Goal: Check status

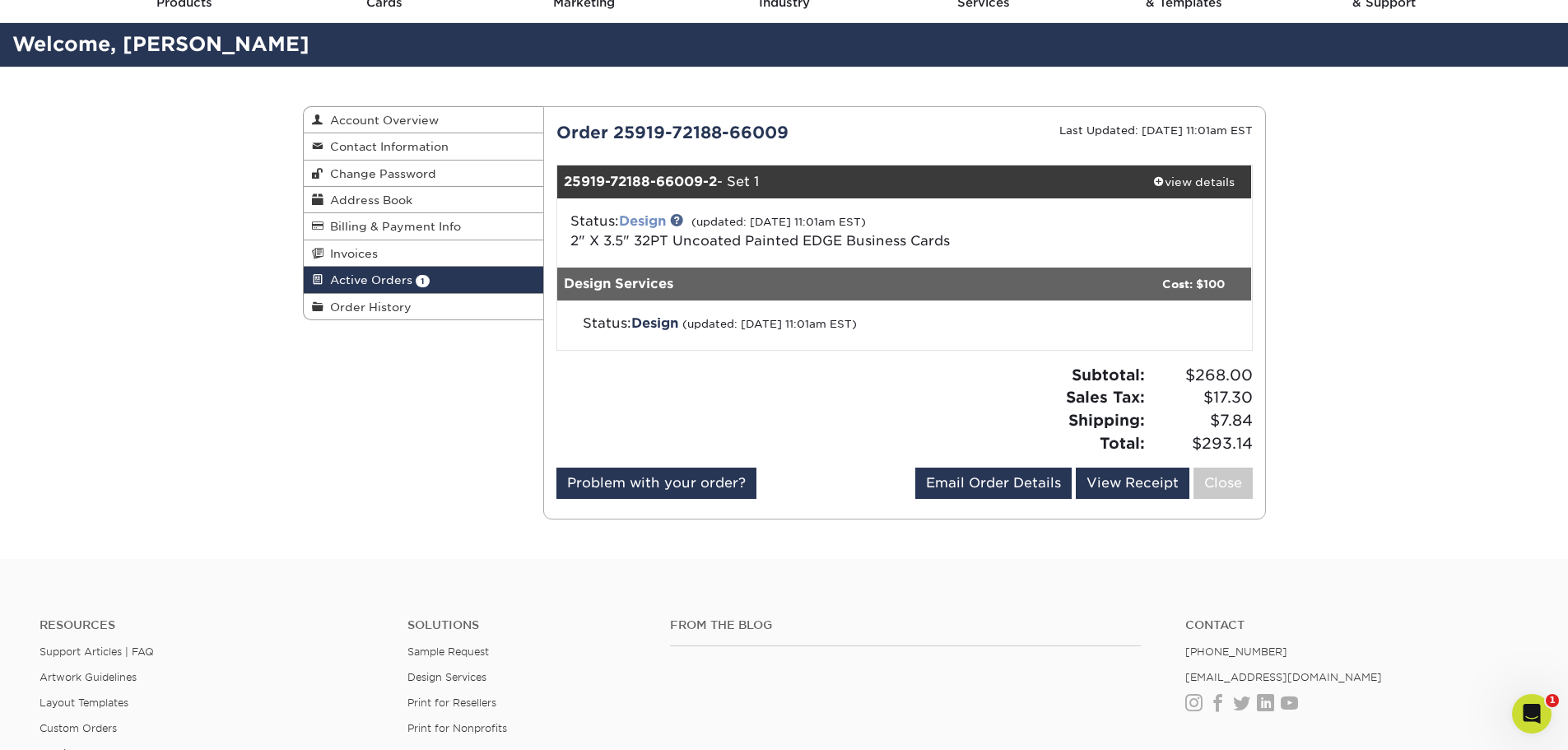
click at [657, 220] on link "Design" at bounding box center [643, 221] width 47 height 16
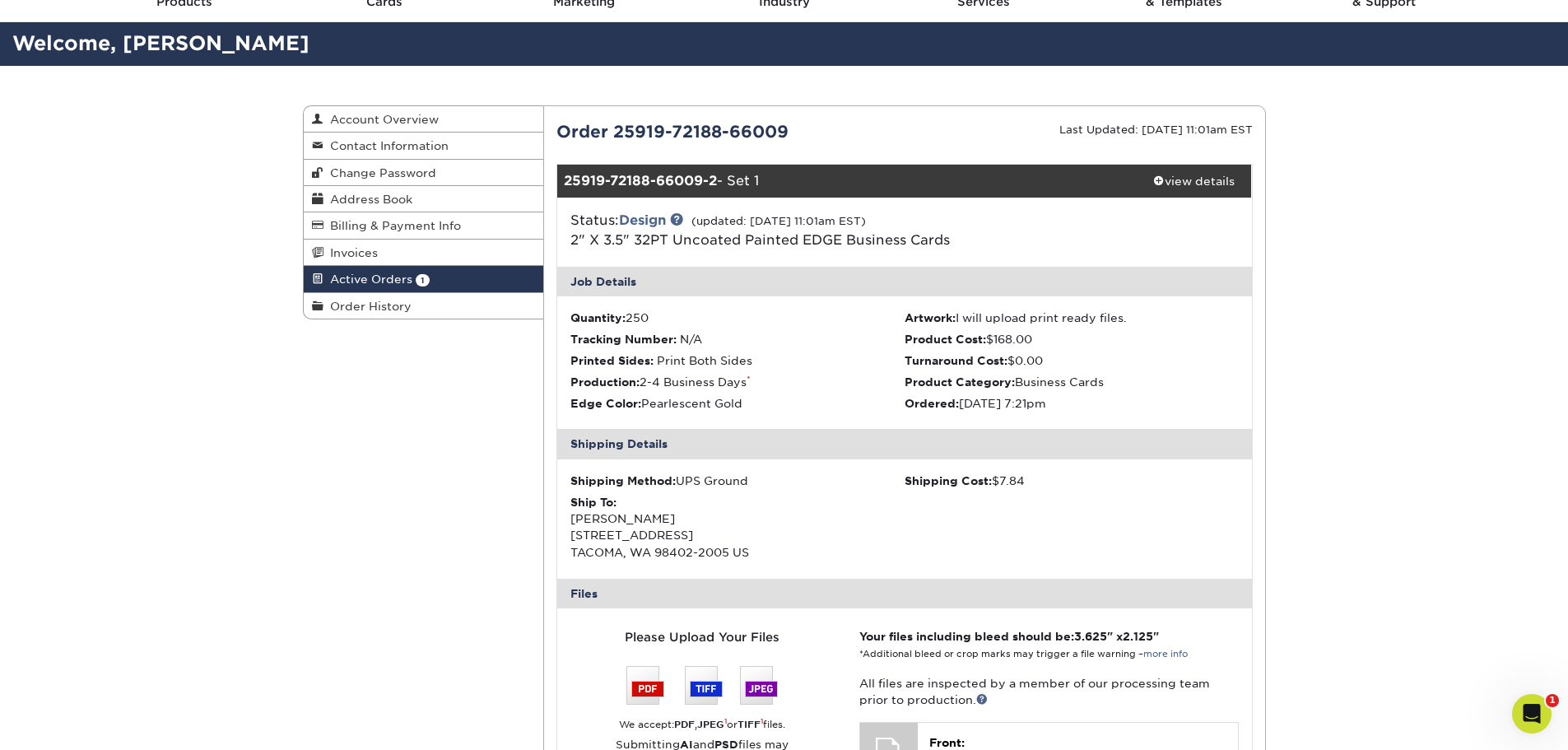
scroll to position [83, 0]
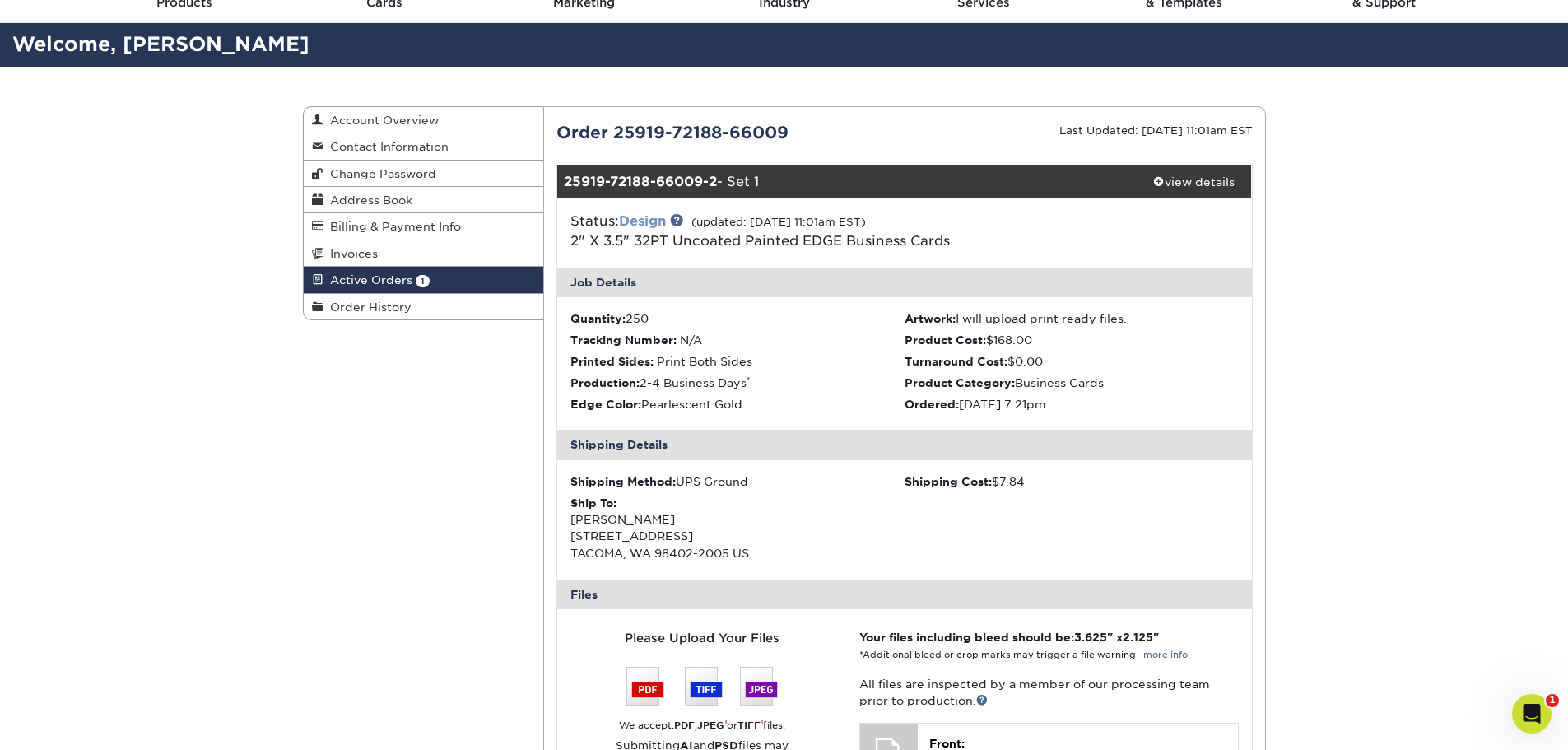
click at [642, 220] on link "Design" at bounding box center [643, 221] width 47 height 16
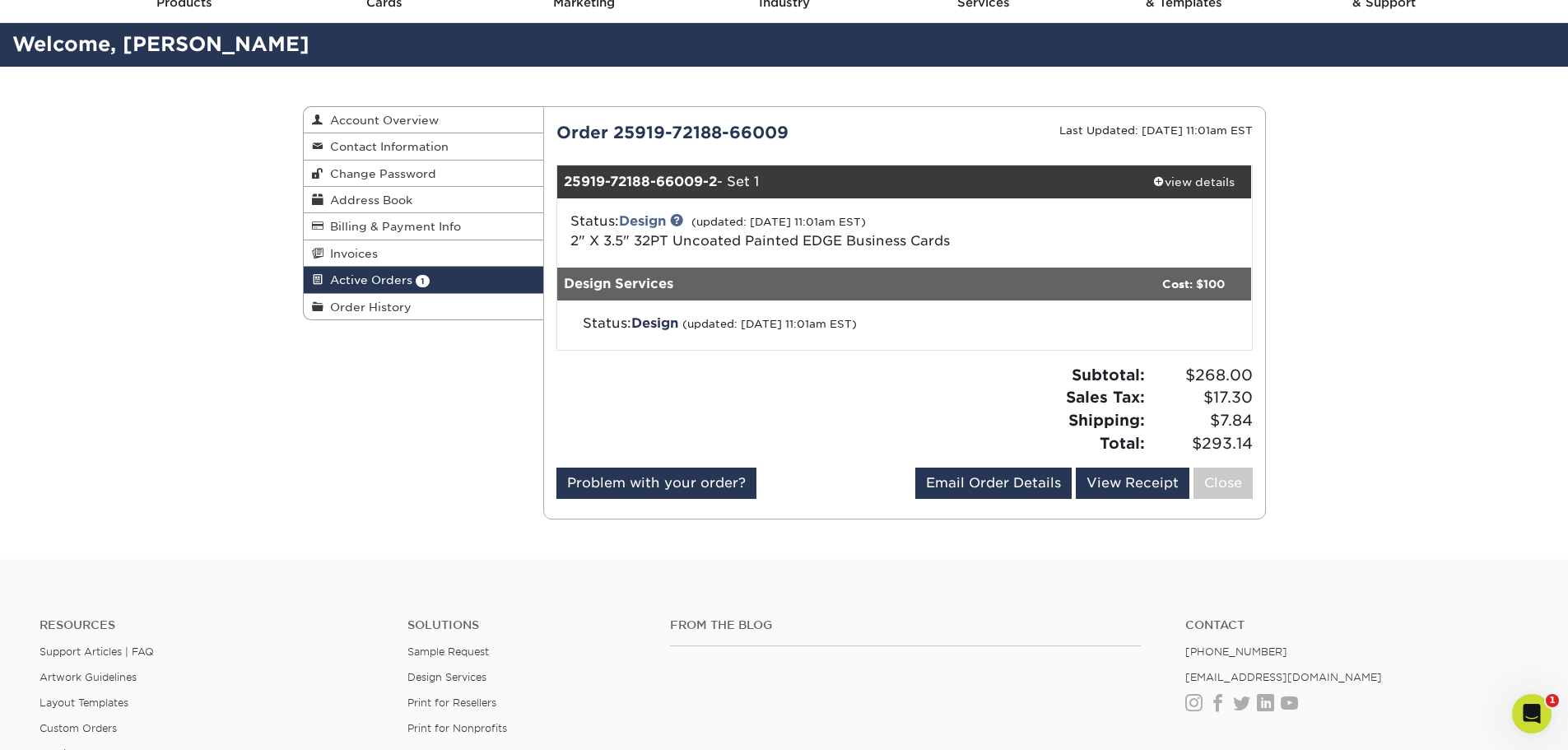
drag, startPoint x: 570, startPoint y: 319, endPoint x: 871, endPoint y: 316, distance: 301.0
click at [871, 316] on div "Status: Design (updated: 09/22/2025 11:01am EST)" at bounding box center [793, 324] width 445 height 20
click at [872, 316] on div "Status: Design (updated: 09/22/2025 11:01am EST)" at bounding box center [793, 324] width 445 height 20
drag, startPoint x: 924, startPoint y: 325, endPoint x: 724, endPoint y: 301, distance: 201.4
click at [724, 301] on div "Status: Design (updated: 09/22/2025 11:01am EST)" at bounding box center [904, 325] width 695 height 50
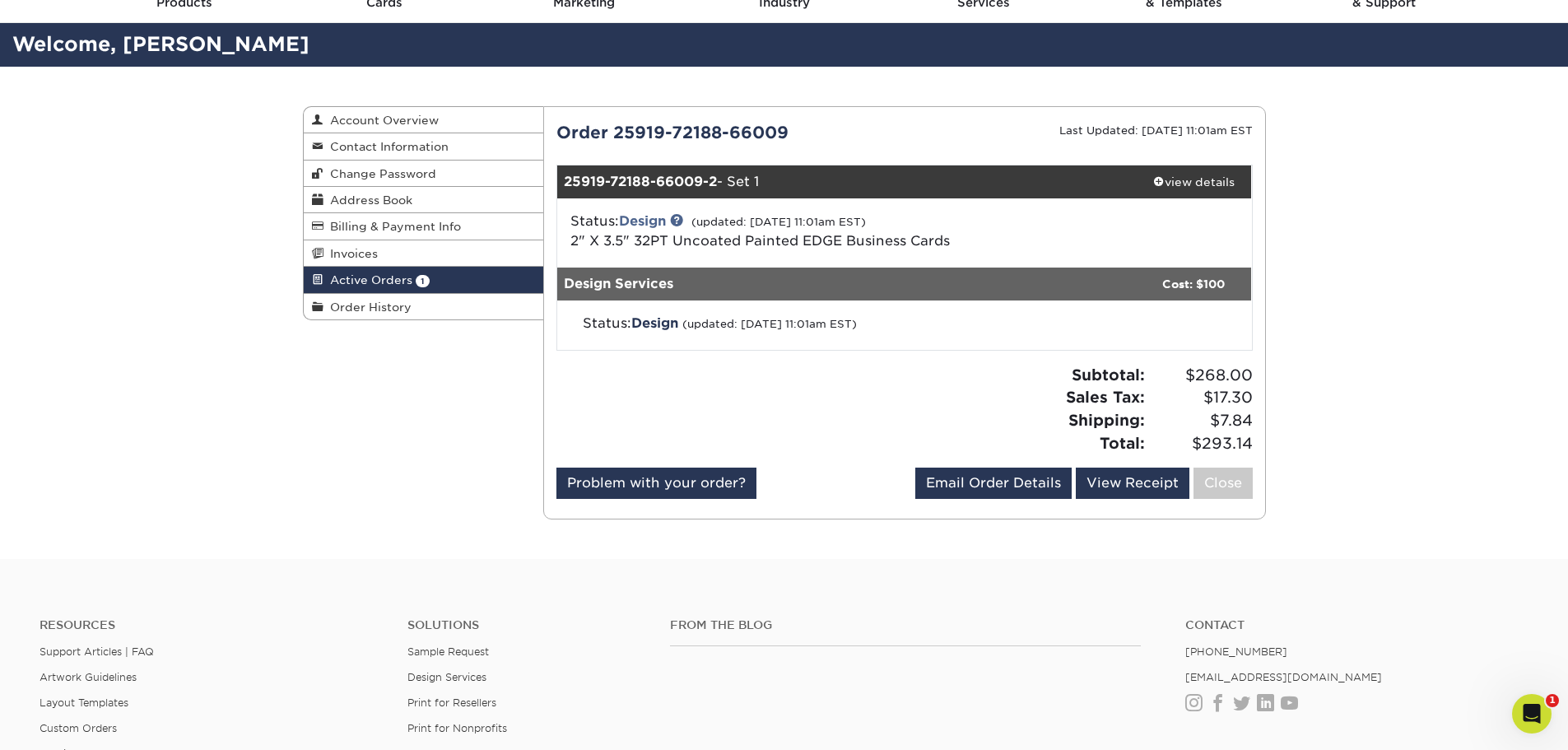
click at [1044, 318] on div "Status: Design (updated: 09/22/2025 11:01am EST)" at bounding box center [904, 325] width 695 height 50
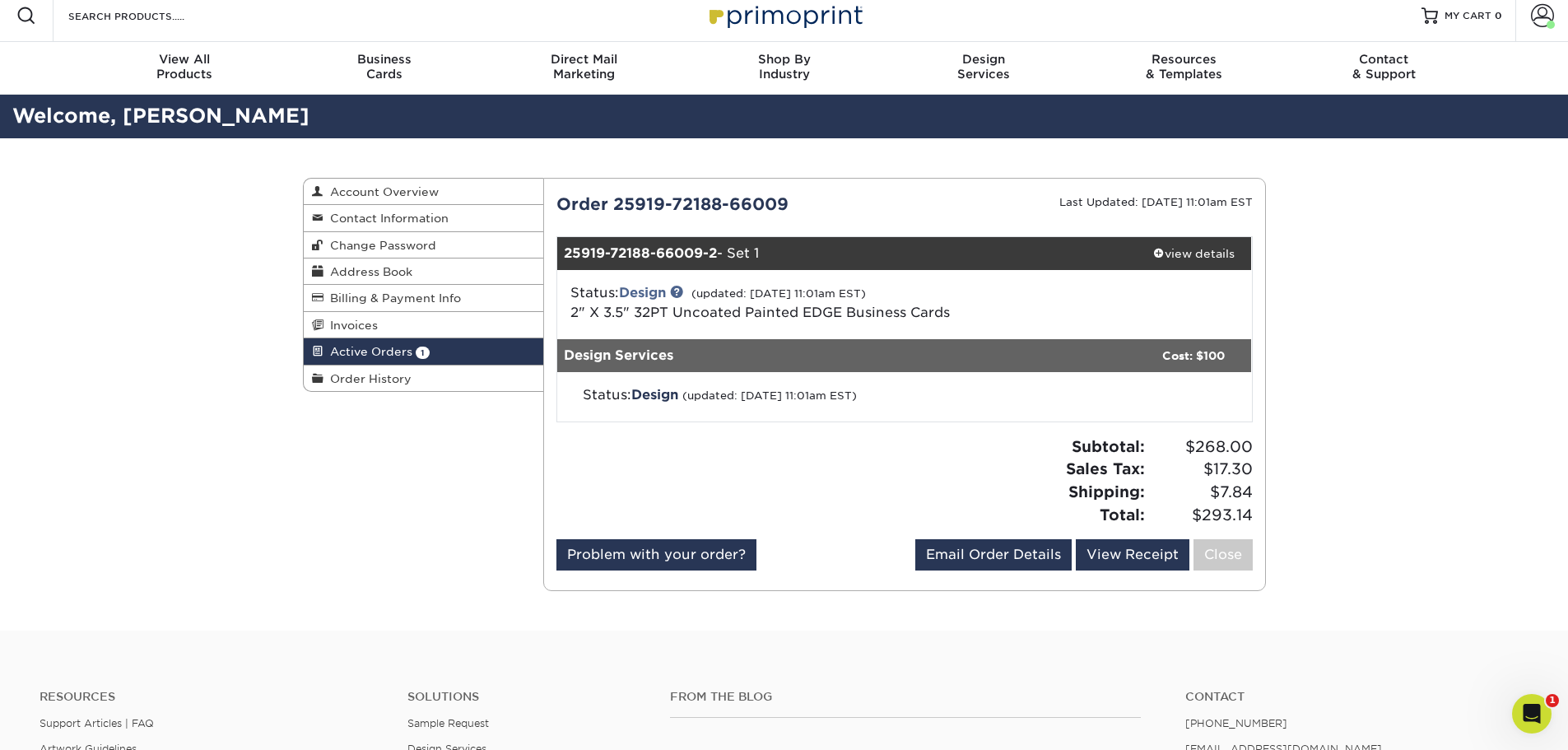
scroll to position [0, 0]
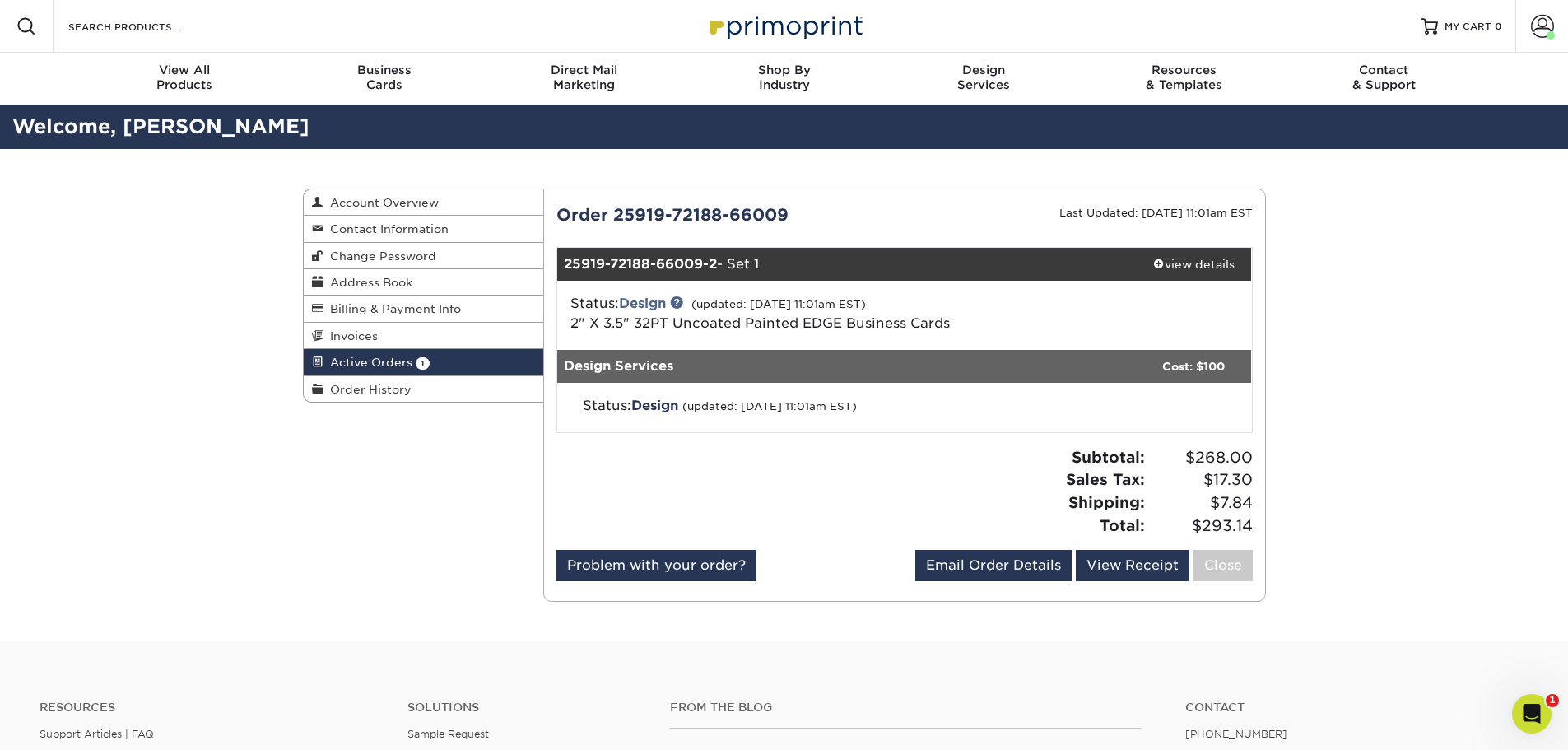
click at [1006, 332] on div "Status: Design (updated: 09/22/2025 11:01am EST) 2" X 3.5" 32PT Uncoated Painte…" at bounding box center [789, 313] width 462 height 39
click at [1158, 274] on link "view details" at bounding box center [1193, 265] width 116 height 33
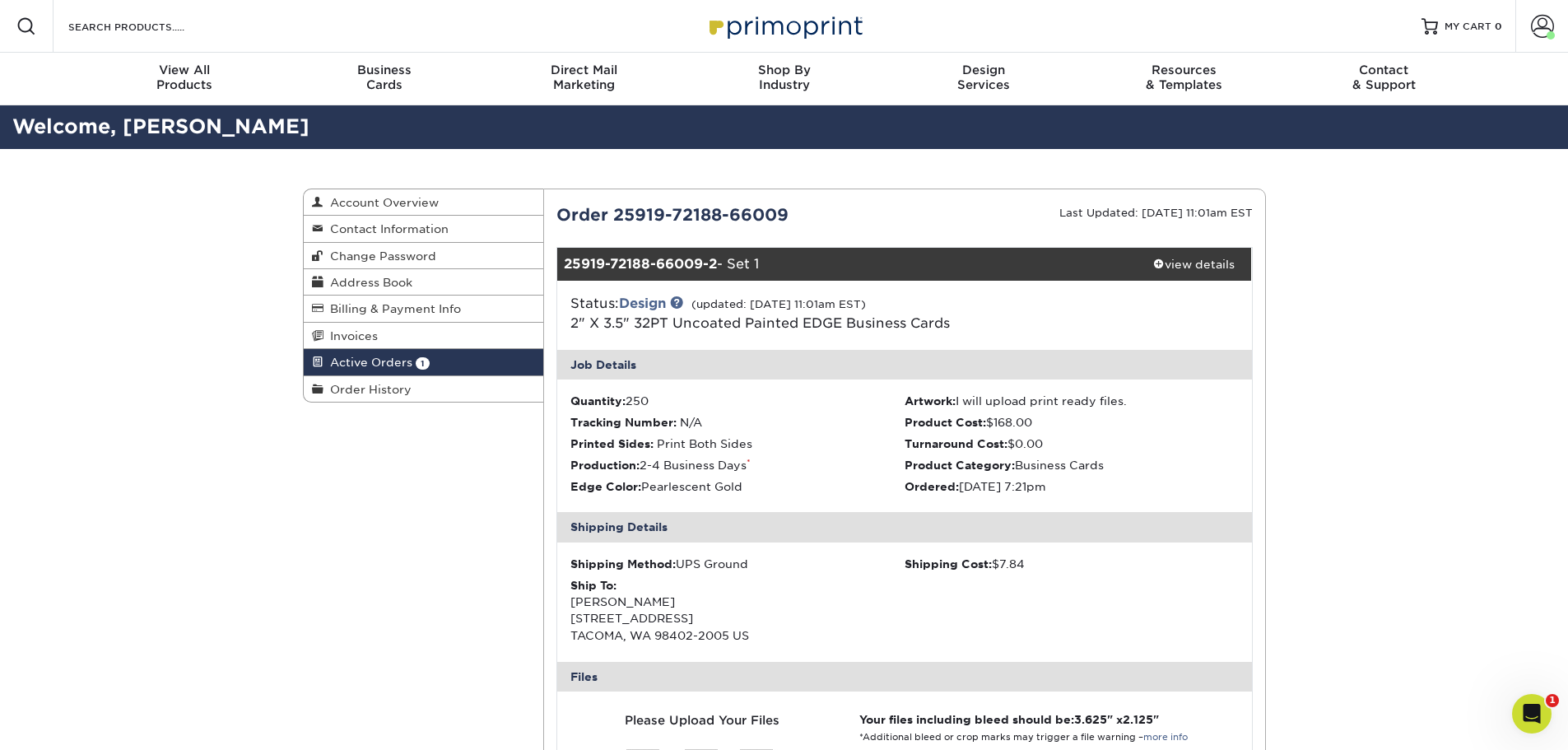
drag, startPoint x: 1144, startPoint y: 398, endPoint x: 959, endPoint y: 609, distance: 280.6
click at [938, 606] on div "Job Details Quantity: 250 Artwork: I will upload print ready files. Tracking Nu…" at bounding box center [904, 706] width 695 height 713
click at [964, 609] on div "Shipping Method: UPS Ground Shipping Cost: $7.84 Ship To: Michael Stewart 1105 …" at bounding box center [904, 602] width 695 height 119
click at [1357, 548] on div "Active Orders Account Overview Contact Information Change Password Address Book…" at bounding box center [784, 751] width 1568 height 1205
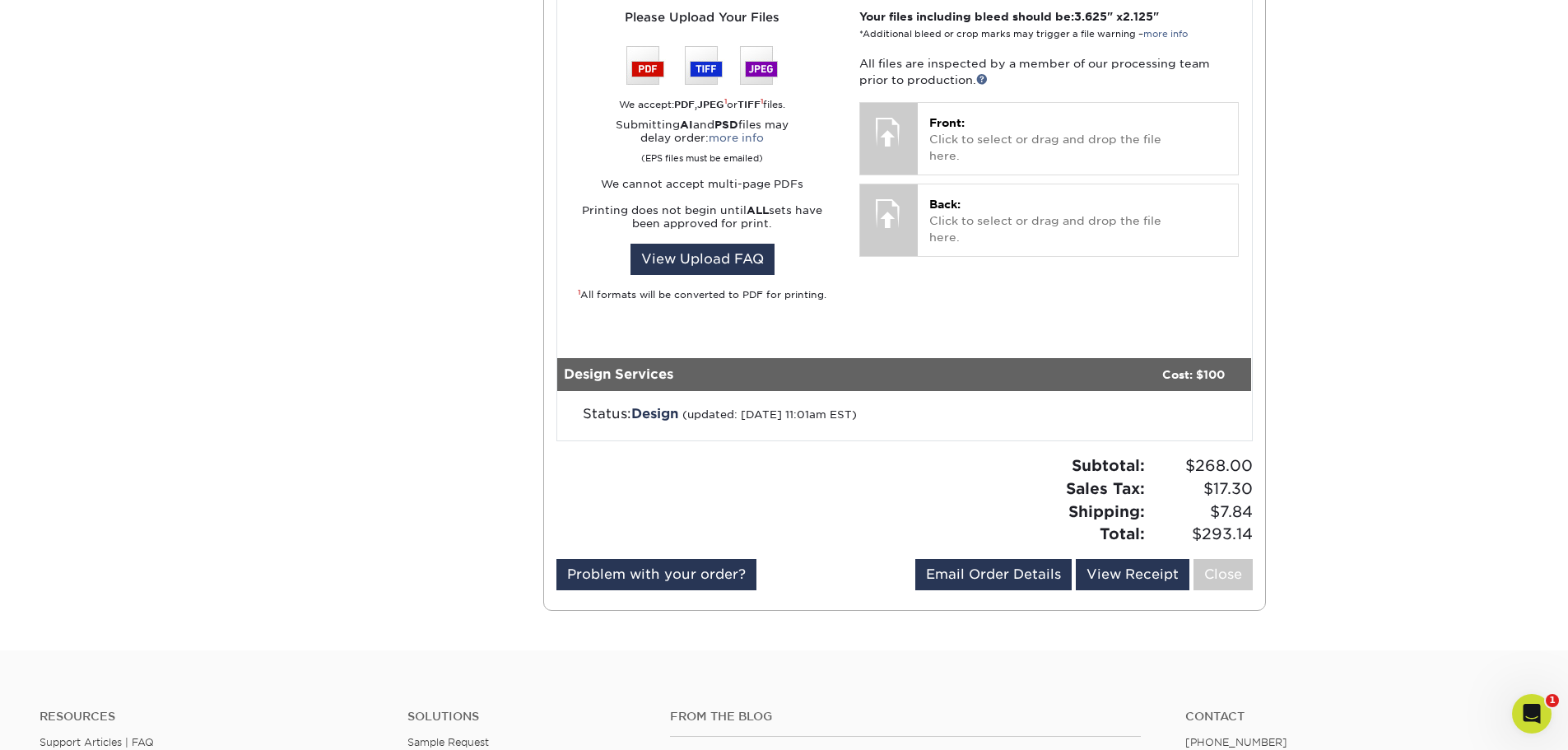
click at [980, 417] on div "Status: Design (updated: 09/22/2025 11:01am EST)" at bounding box center [793, 414] width 445 height 20
drag, startPoint x: 916, startPoint y: 417, endPoint x: 641, endPoint y: 436, distance: 275.7
click at [599, 407] on div "Status: Design (updated: 09/22/2025 11:01am EST)" at bounding box center [793, 414] width 445 height 20
click at [658, 439] on div "Status: Design (updated: 09/22/2025 11:01am EST)" at bounding box center [904, 416] width 695 height 50
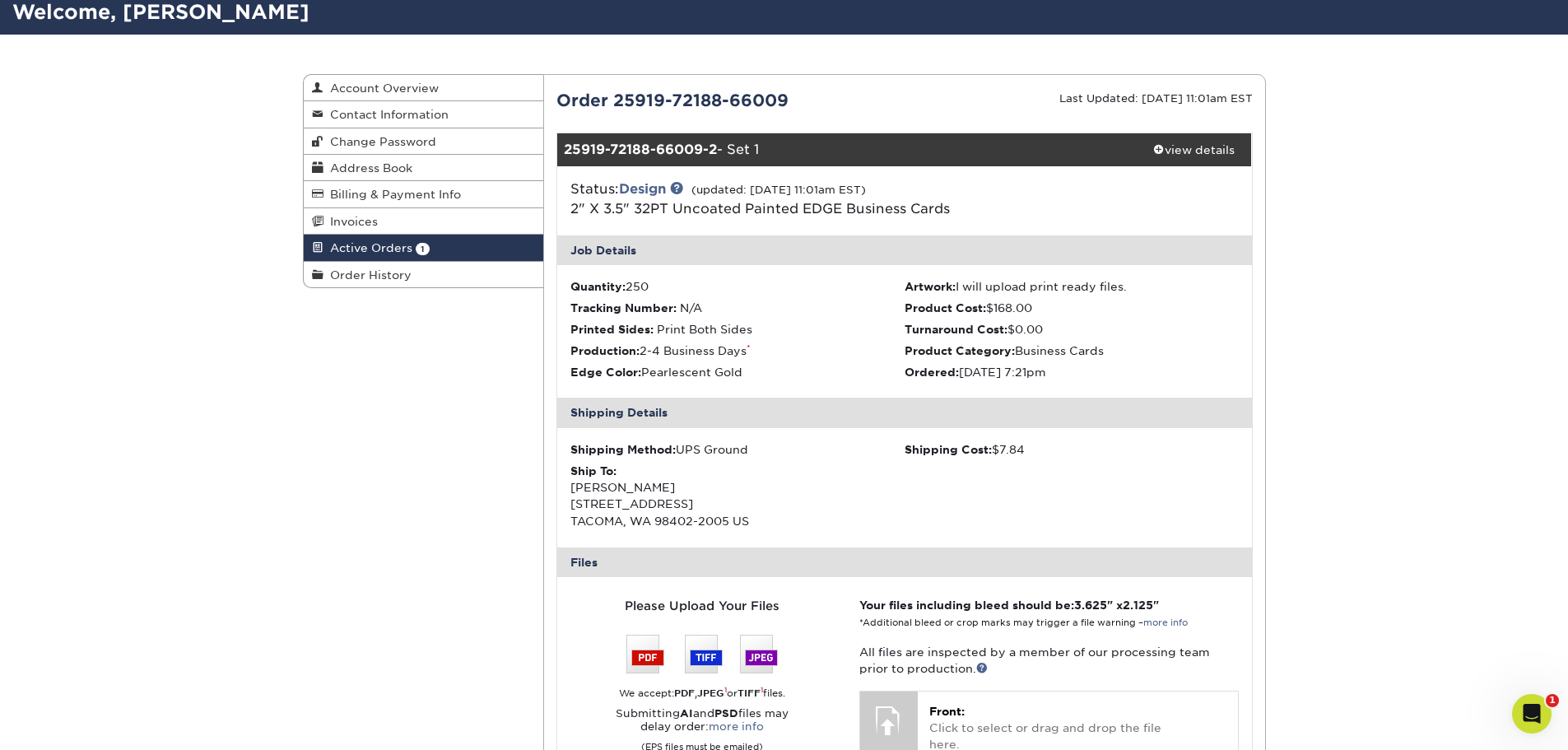
scroll to position [0, 0]
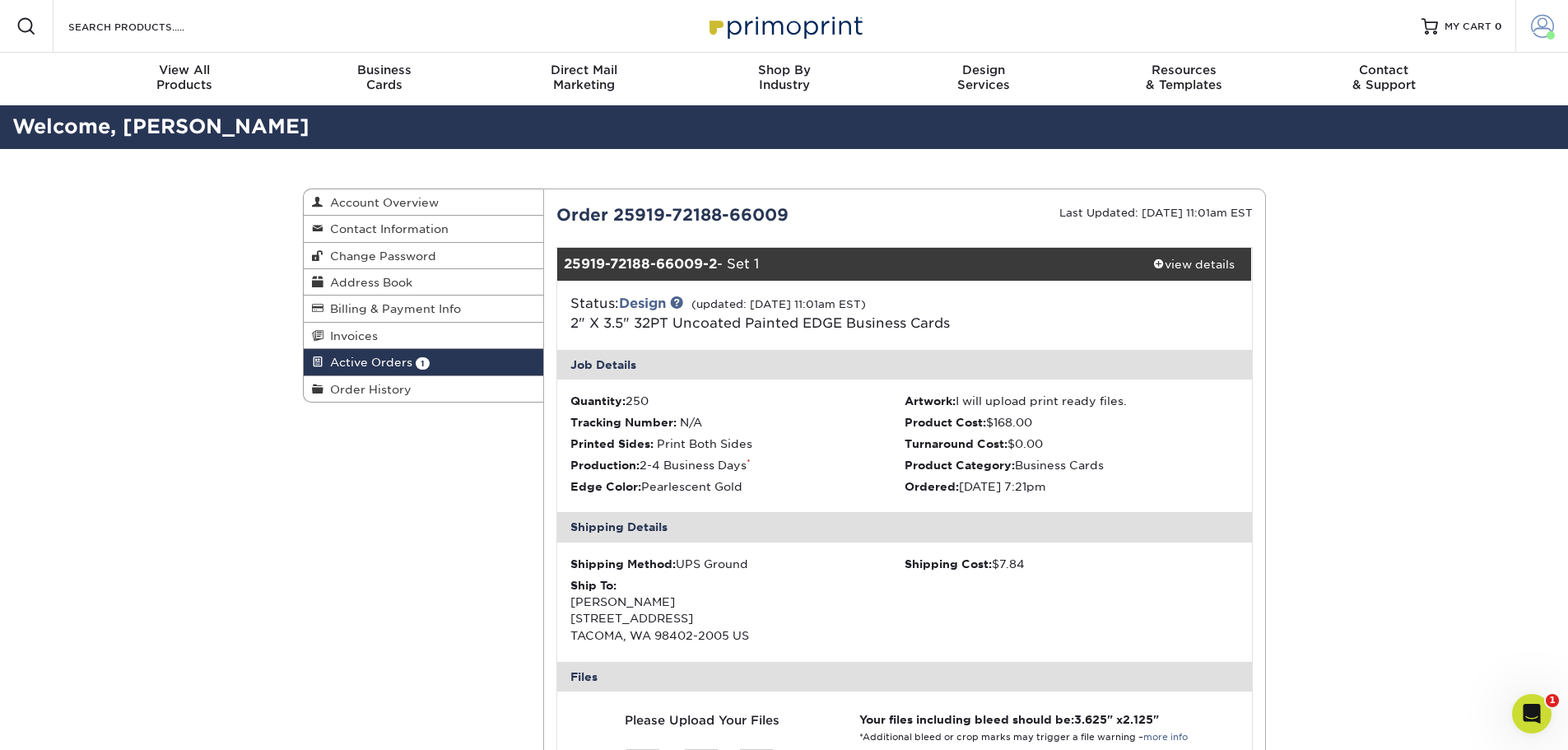
click at [1529, 30] on link "Account" at bounding box center [1541, 26] width 53 height 53
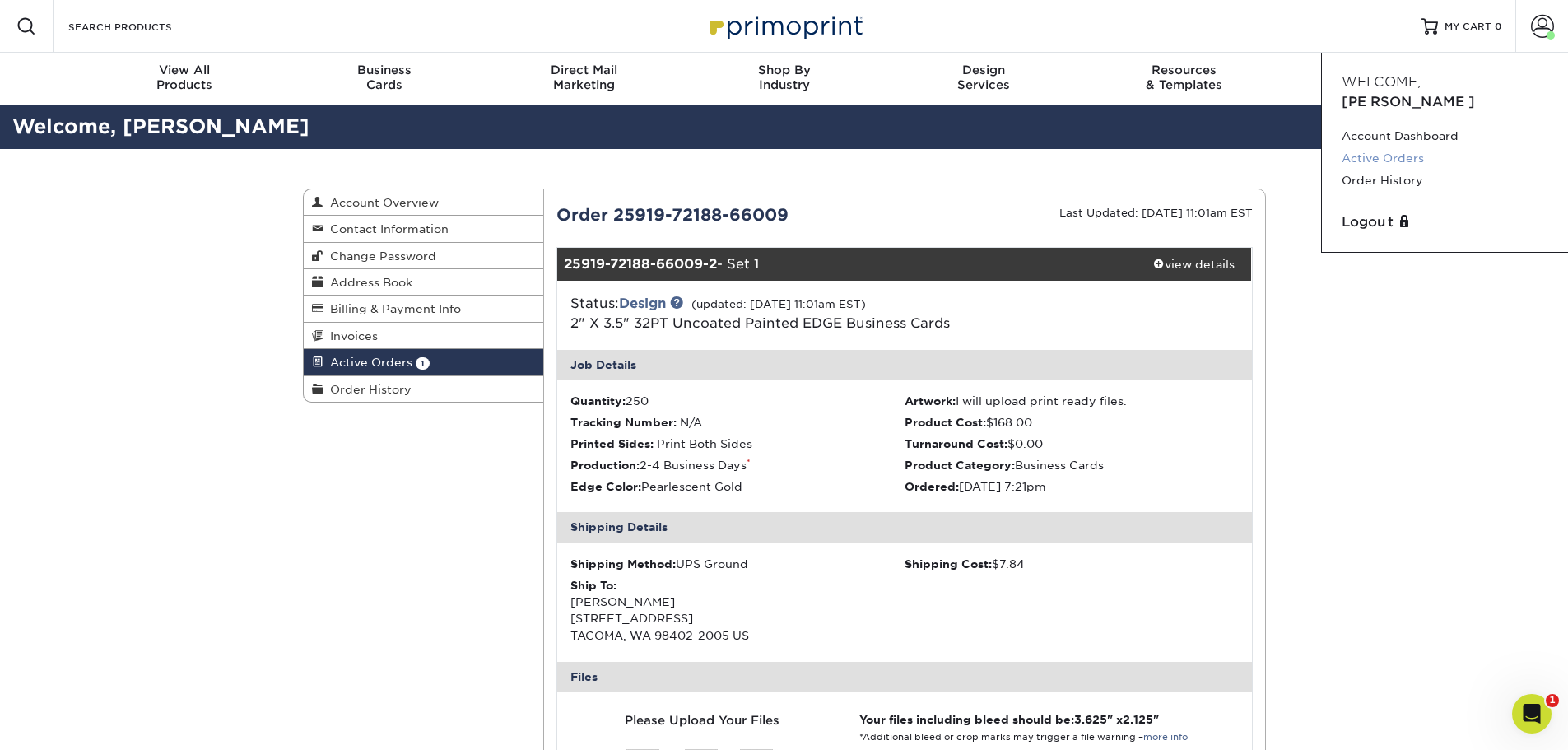
click at [1416, 147] on link "Active Orders" at bounding box center [1445, 158] width 207 height 23
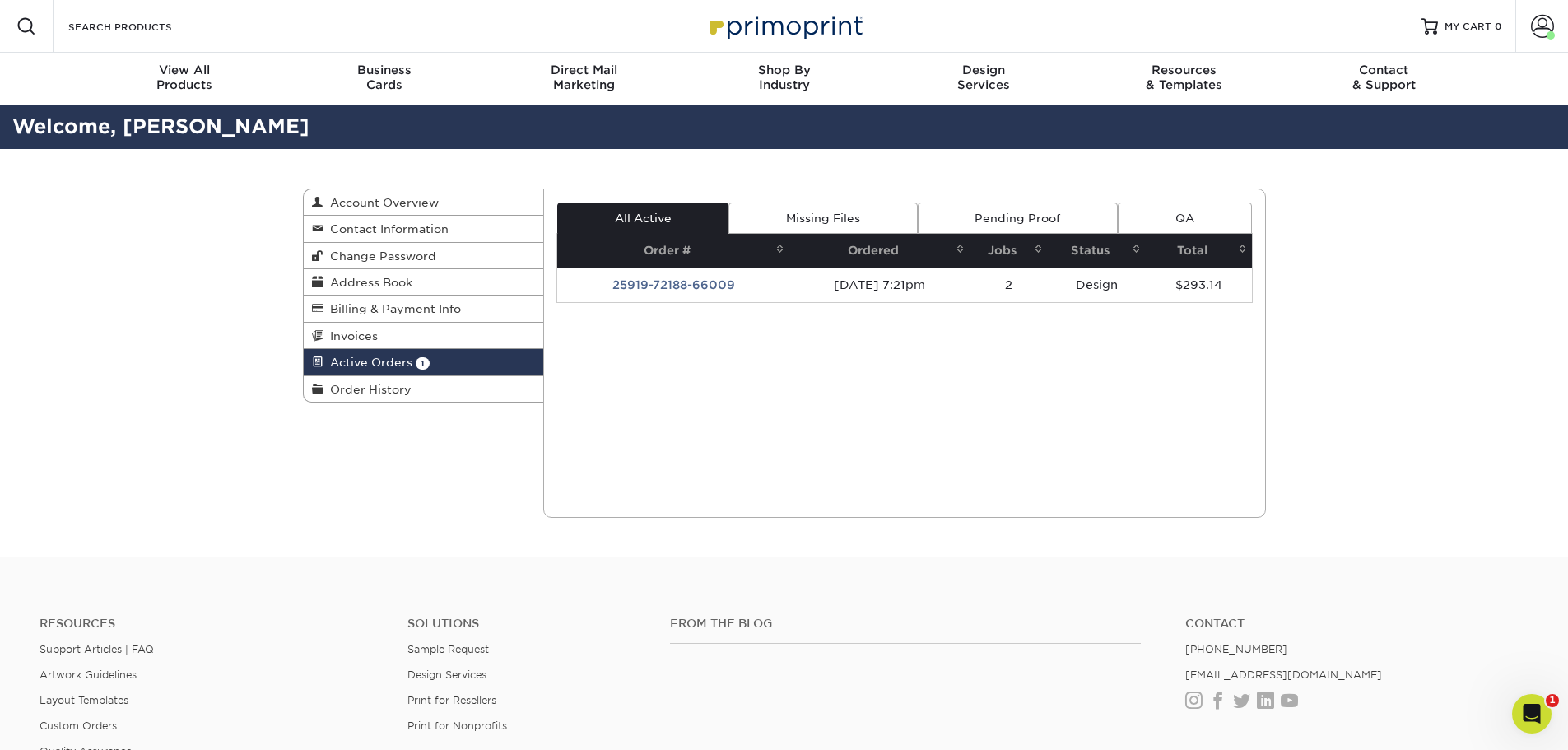
click at [858, 218] on link "Missing Files" at bounding box center [823, 218] width 189 height 31
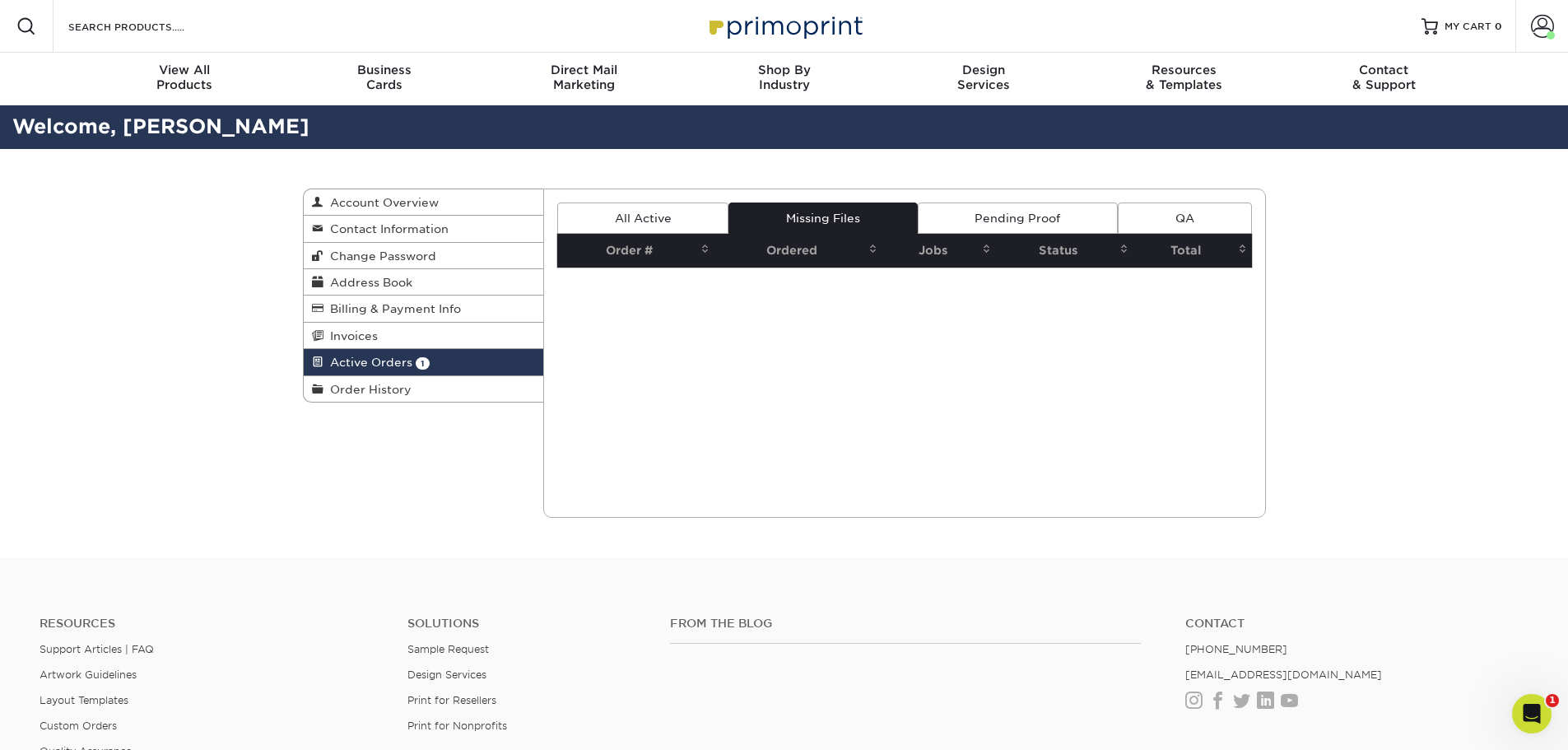
click at [1011, 220] on link "Pending Proof" at bounding box center [1018, 218] width 200 height 31
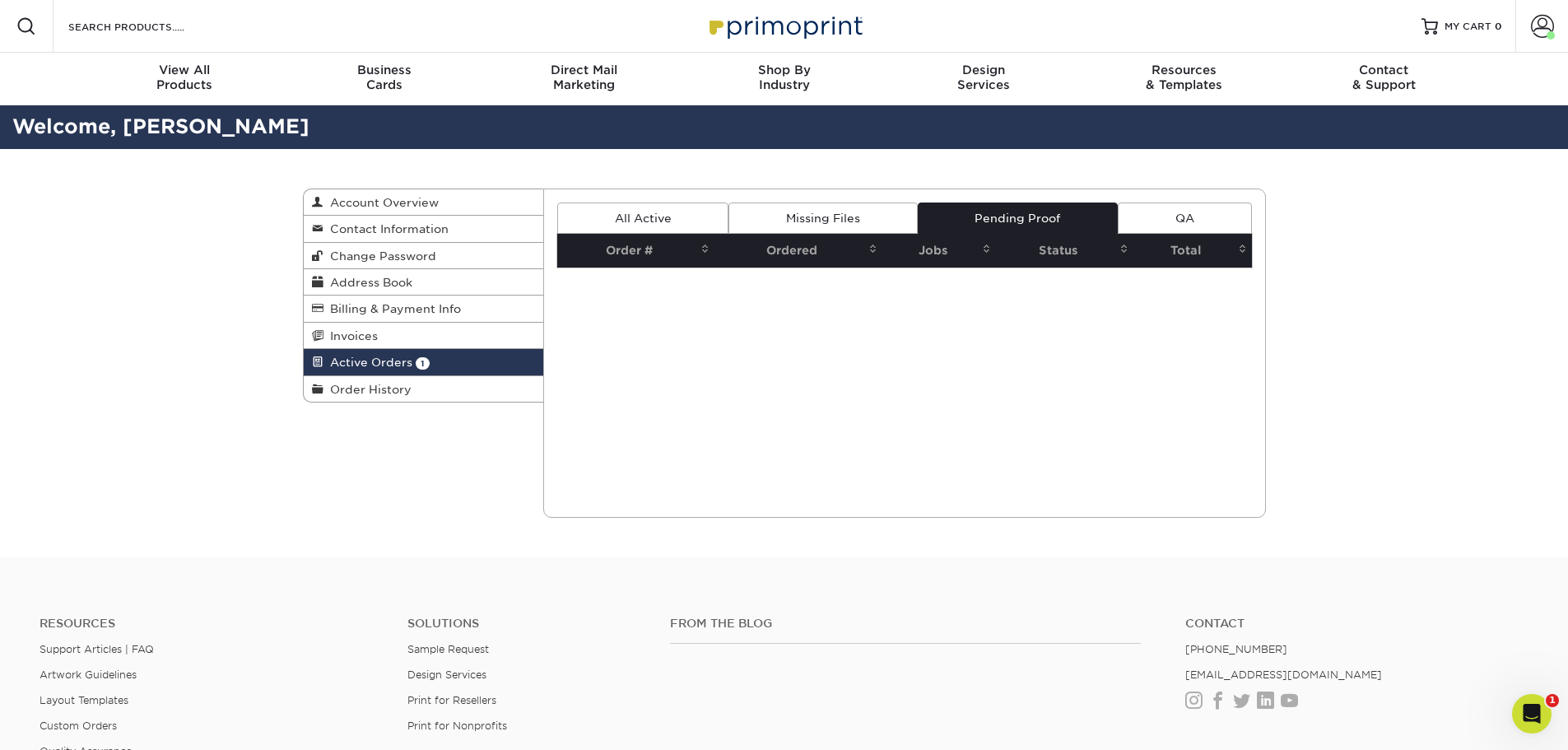
click at [1182, 218] on link "QA" at bounding box center [1184, 218] width 133 height 31
click at [661, 222] on link "All Active" at bounding box center [643, 218] width 171 height 31
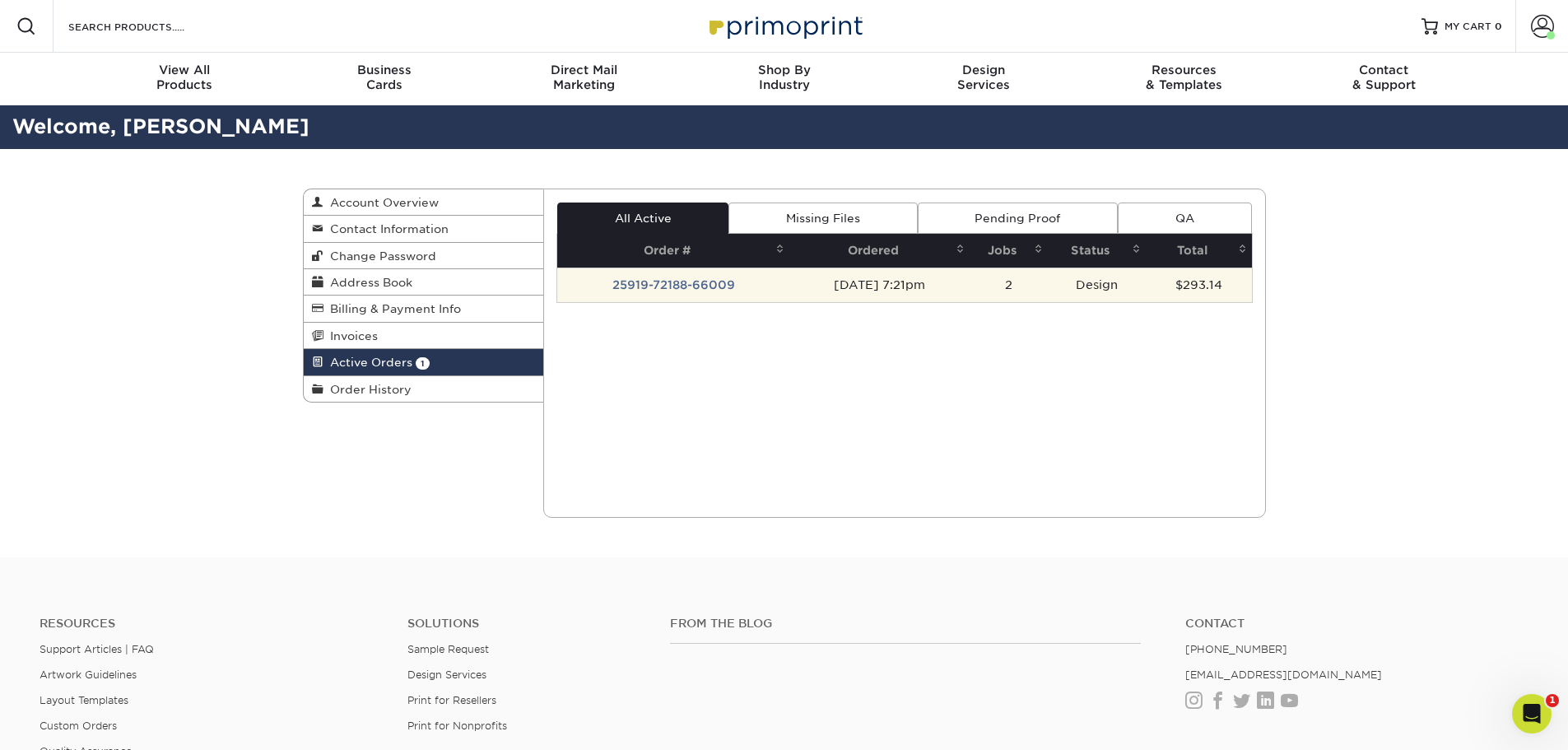
click at [795, 286] on td "[DATE] 7:21pm" at bounding box center [879, 285] width 180 height 35
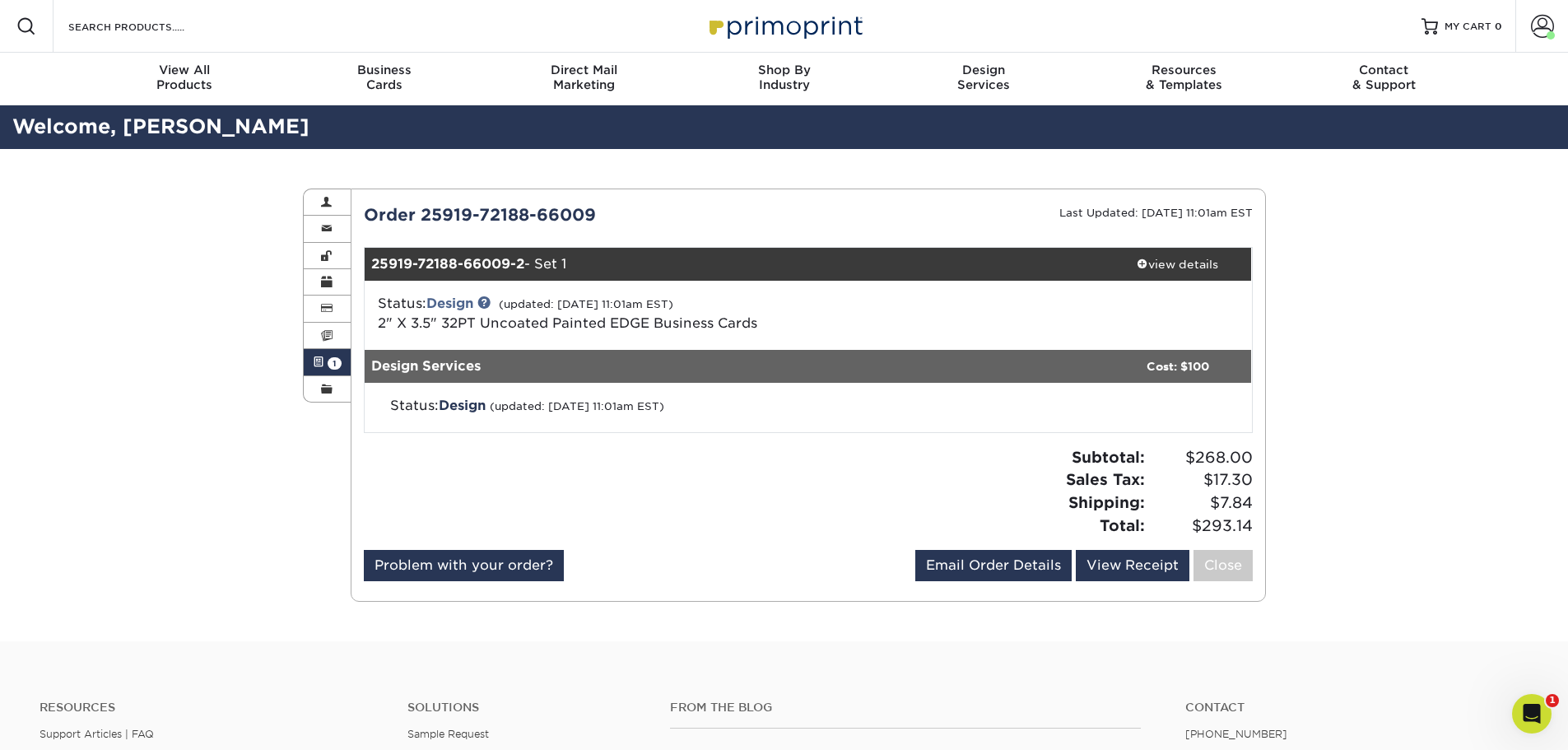
click at [600, 403] on small "(updated: [DATE] 11:01am EST)" at bounding box center [577, 406] width 175 height 12
click at [329, 387] on span at bounding box center [326, 389] width 11 height 13
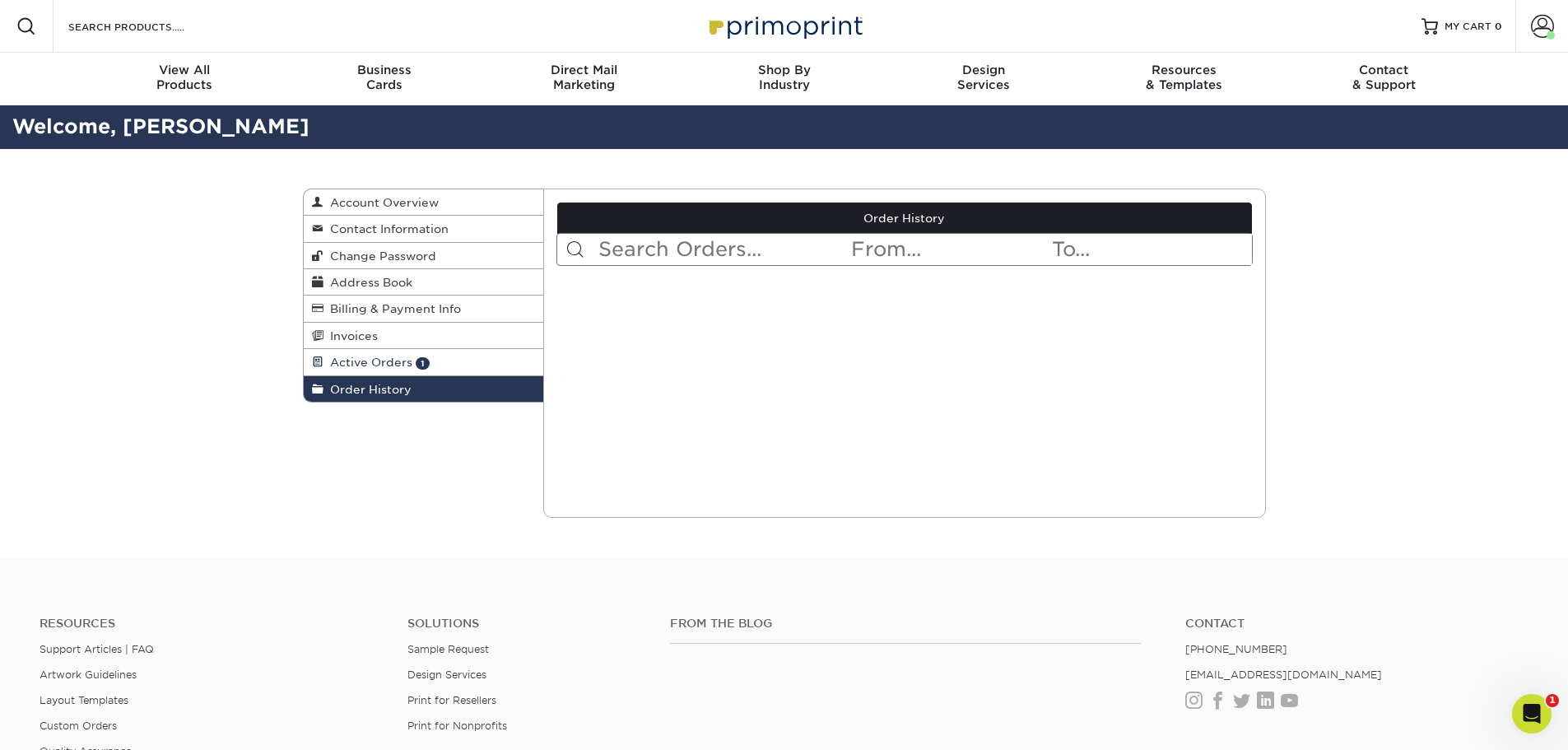
click at [365, 358] on span "Active Orders" at bounding box center [368, 362] width 89 height 13
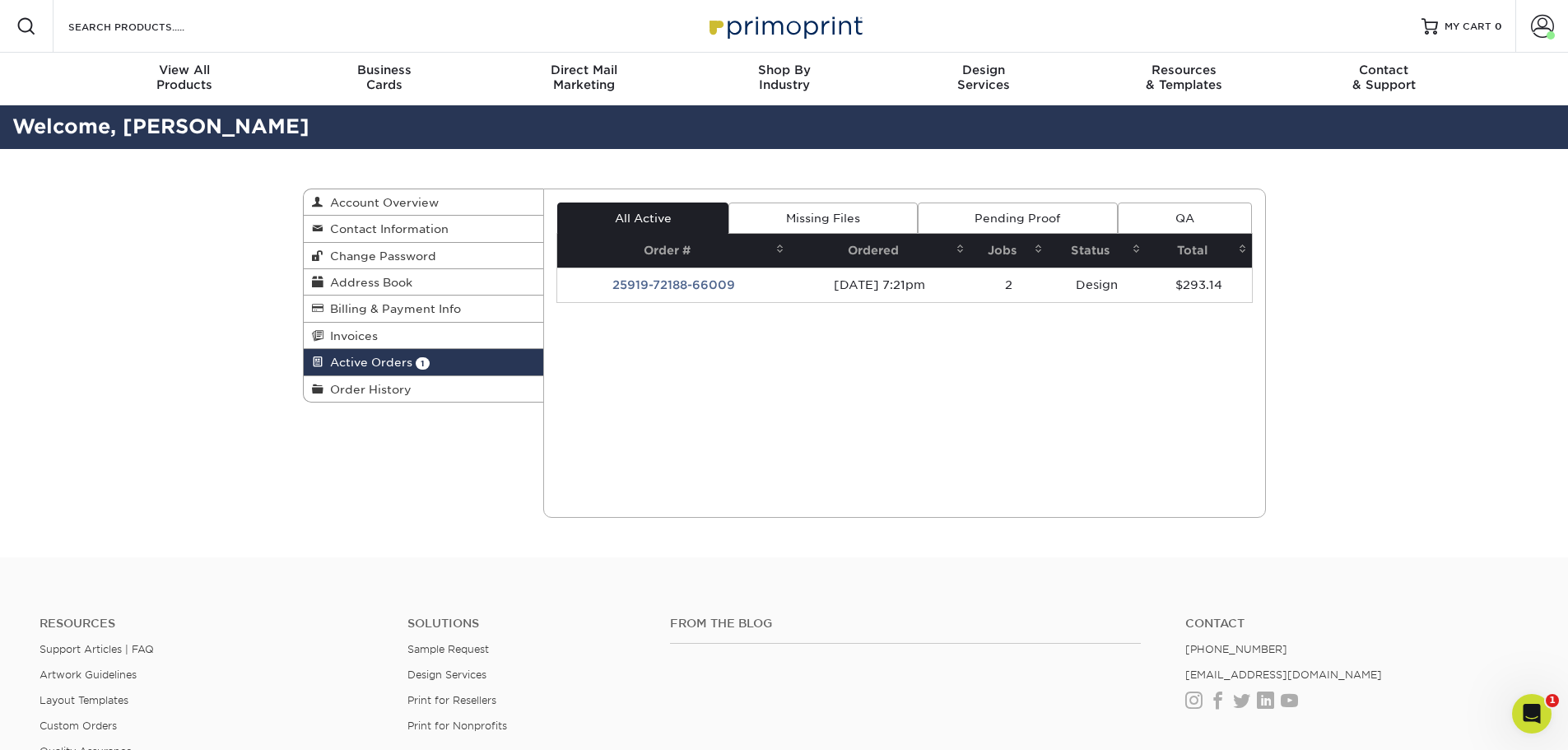
click at [861, 389] on div "Current Orders 1 Active 0 Missing Files" at bounding box center [904, 353] width 723 height 330
